Goal: Task Accomplishment & Management: Use online tool/utility

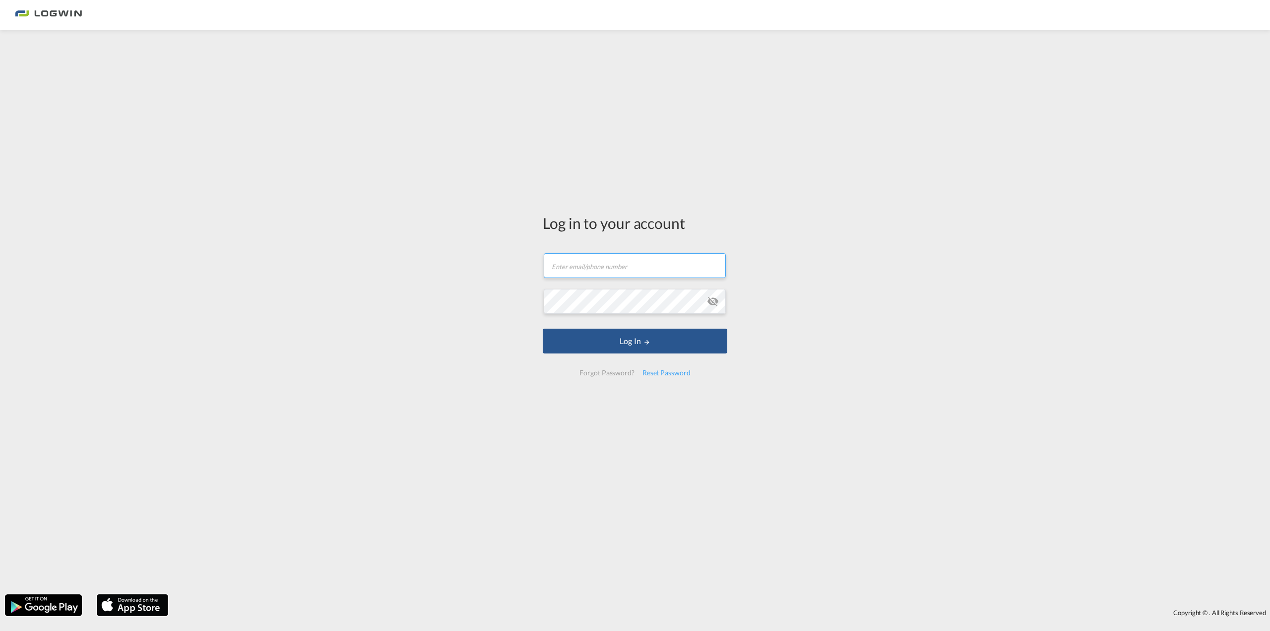
click at [590, 266] on input "text" at bounding box center [635, 265] width 182 height 25
type input "[PERSON_NAME][EMAIL_ADDRESS][DOMAIN_NAME]"
click at [655, 337] on button "Log In" at bounding box center [635, 340] width 185 height 25
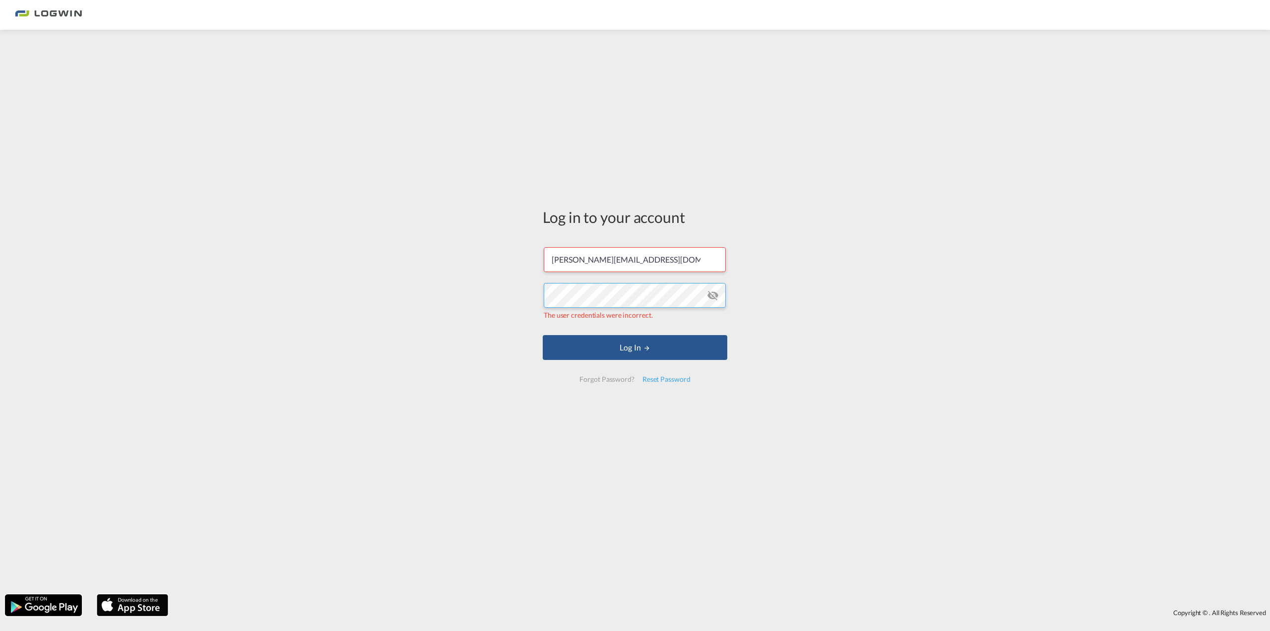
click at [501, 314] on div "Log in to your account [PERSON_NAME][EMAIL_ADDRESS][DOMAIN_NAME] The user crede…" at bounding box center [635, 312] width 1270 height 554
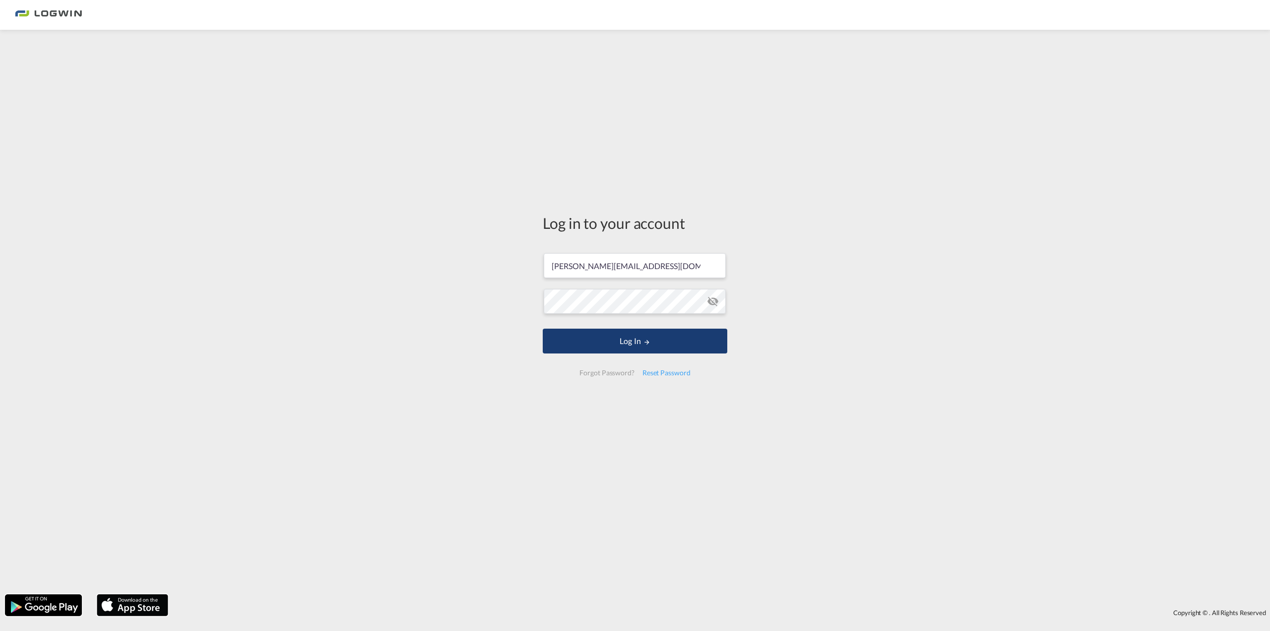
click at [662, 339] on button "Log In" at bounding box center [635, 340] width 185 height 25
